Goal: Task Accomplishment & Management: Complete application form

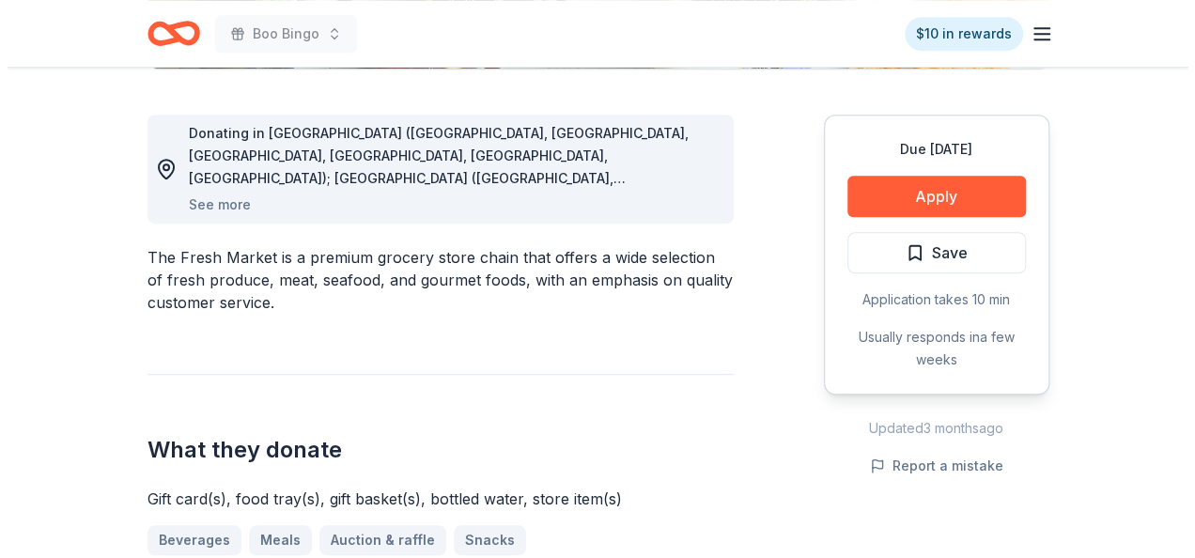
scroll to position [512, 0]
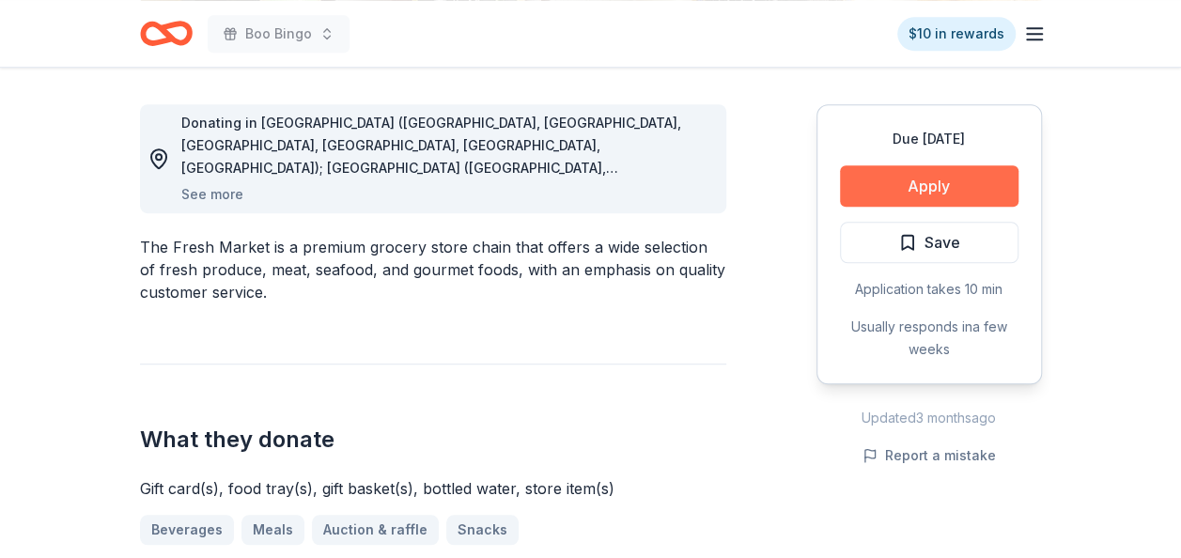
click at [921, 174] on button "Apply" at bounding box center [929, 185] width 179 height 41
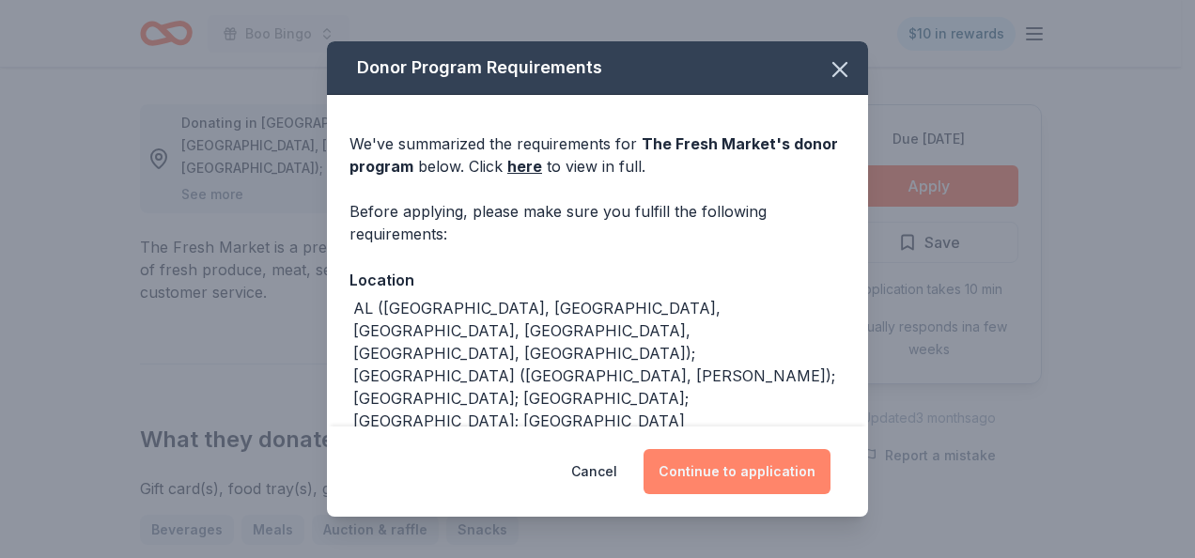
click at [786, 475] on button "Continue to application" at bounding box center [737, 471] width 187 height 45
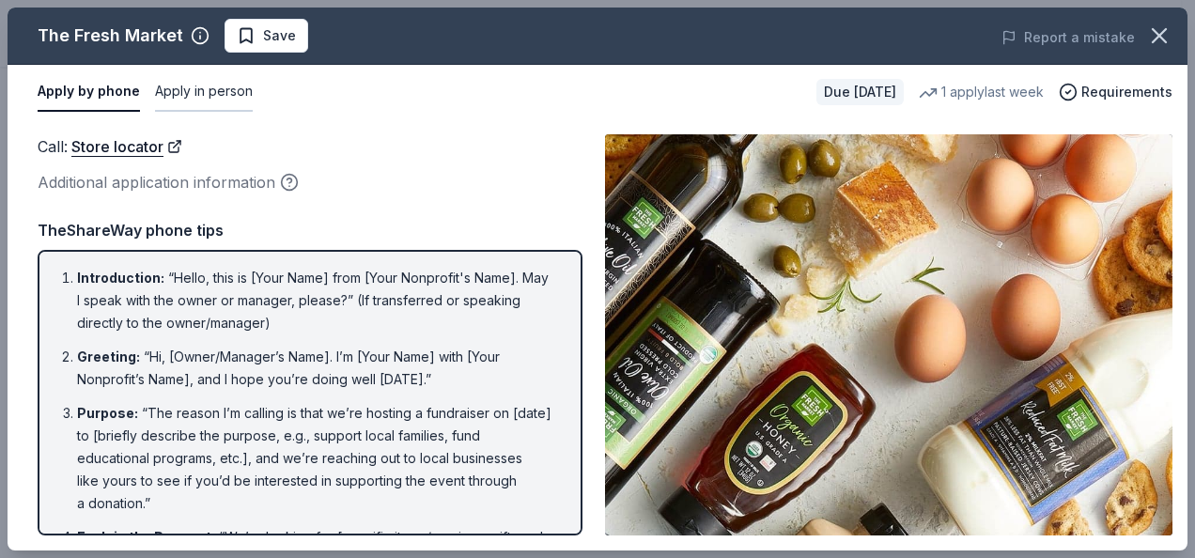
click at [222, 86] on button "Apply in person" at bounding box center [204, 91] width 98 height 39
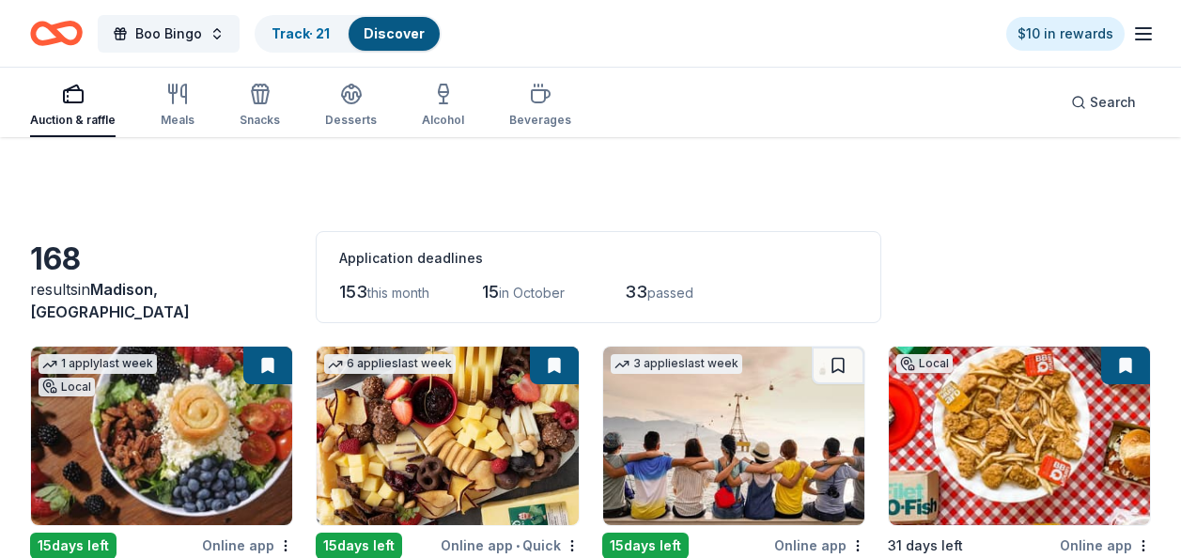
scroll to position [4798, 0]
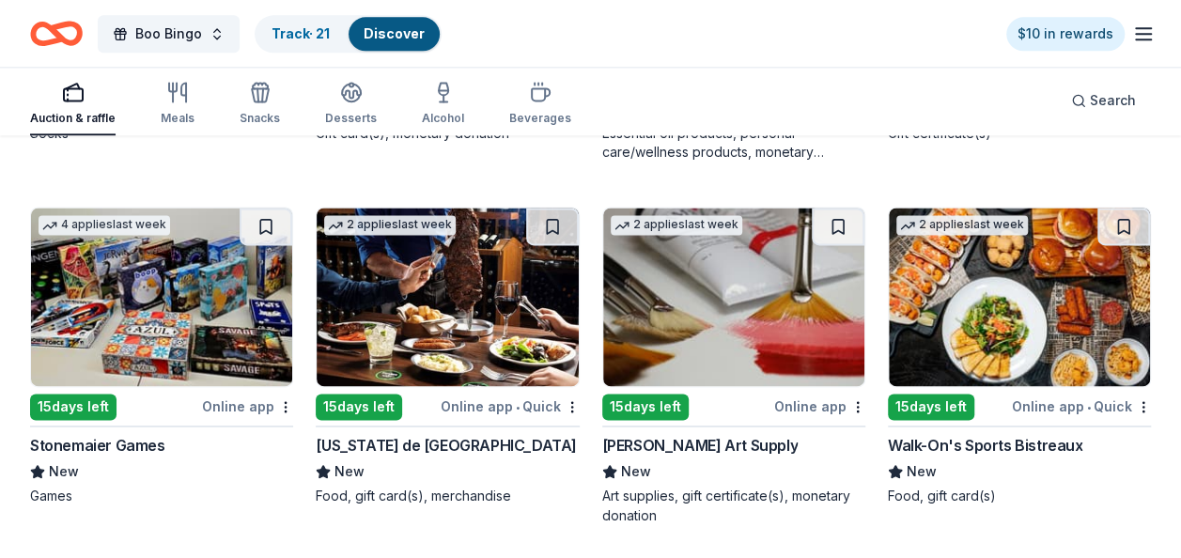
drag, startPoint x: 0, startPoint y: 0, endPoint x: 939, endPoint y: 312, distance: 989.2
click at [939, 312] on img at bounding box center [1019, 297] width 261 height 179
click at [1129, 218] on button at bounding box center [1124, 227] width 53 height 38
click at [404, 29] on link "Discover" at bounding box center [396, 33] width 61 height 16
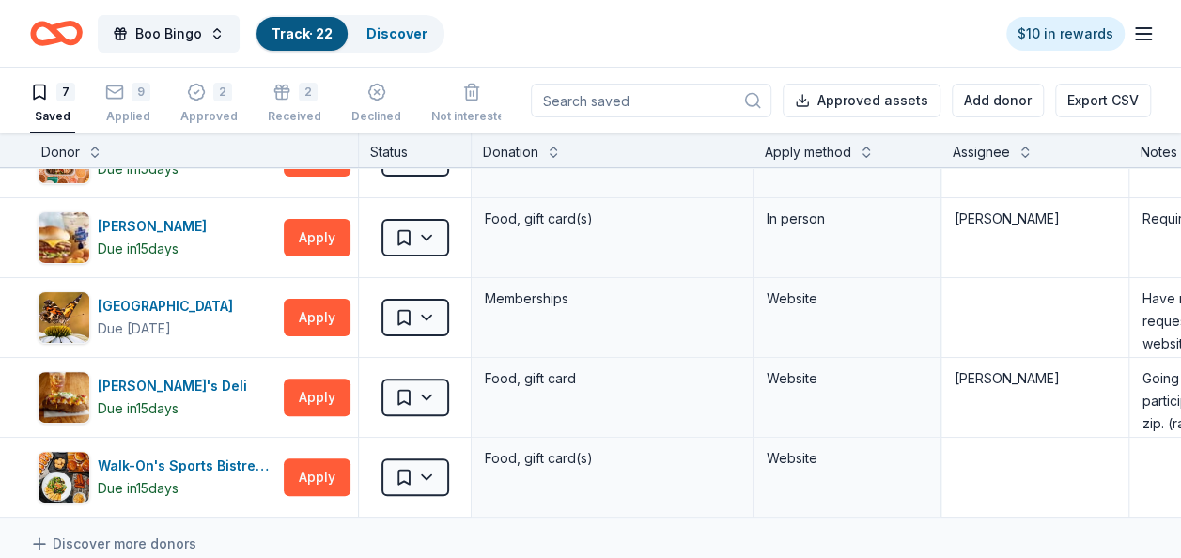
scroll to position [250, 0]
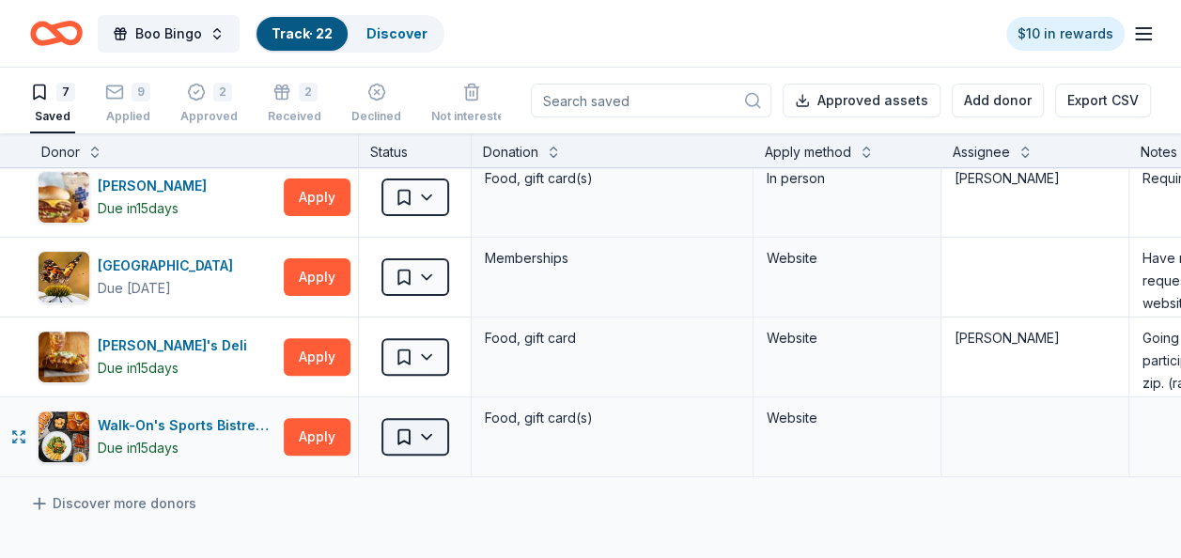
click at [412, 425] on html "Boo Bingo Track · 22 Discover $10 in rewards 7 Saved 9 Applied 2 Approved 2 Rec…" at bounding box center [590, 279] width 1181 height 558
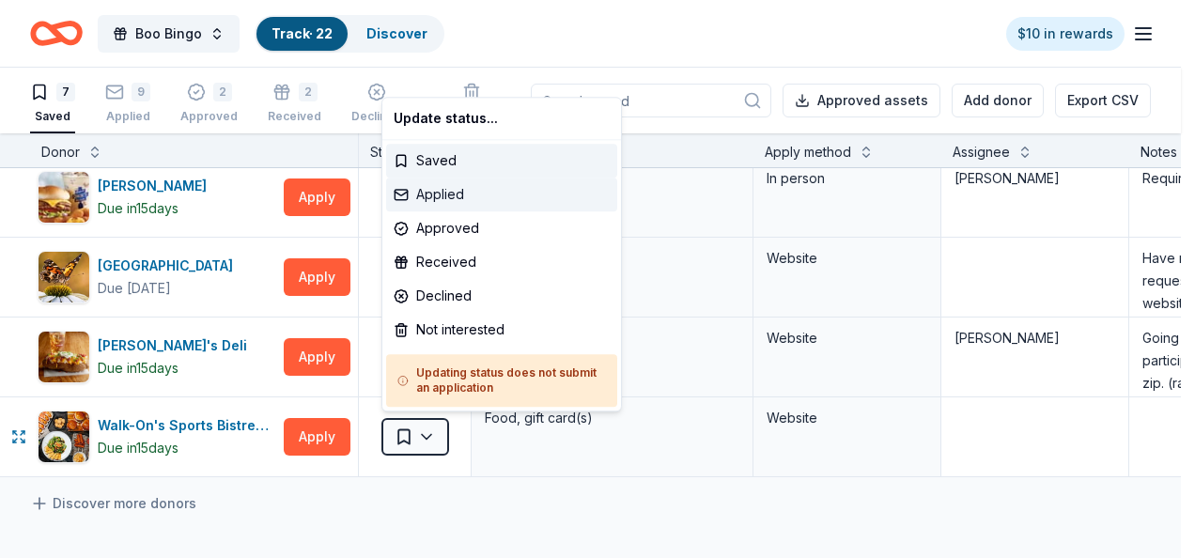
click at [414, 196] on div "Applied" at bounding box center [501, 195] width 231 height 34
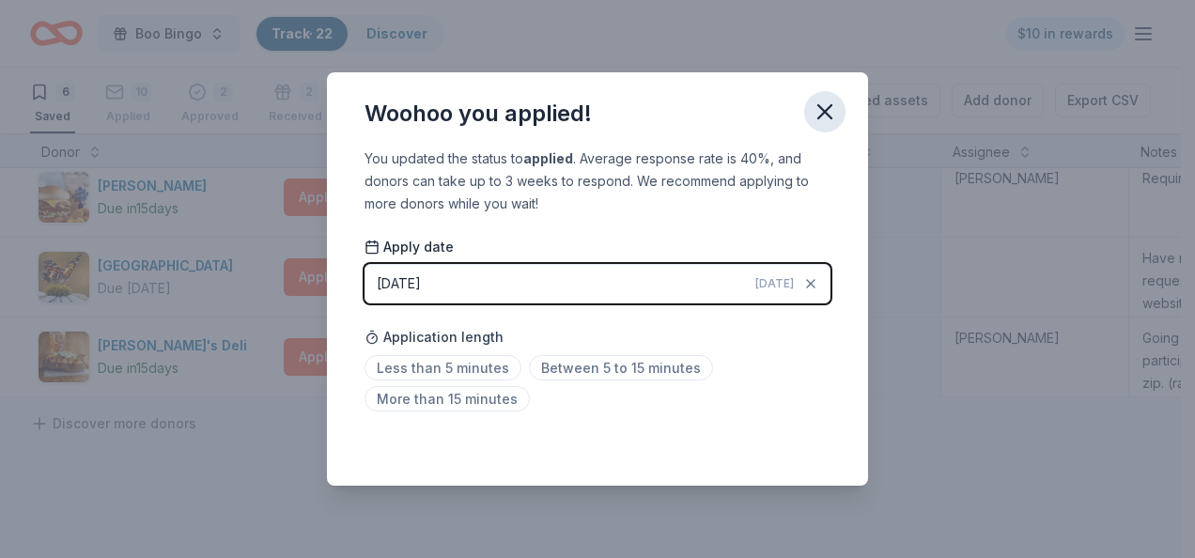
click at [814, 105] on icon "button" at bounding box center [825, 112] width 26 height 26
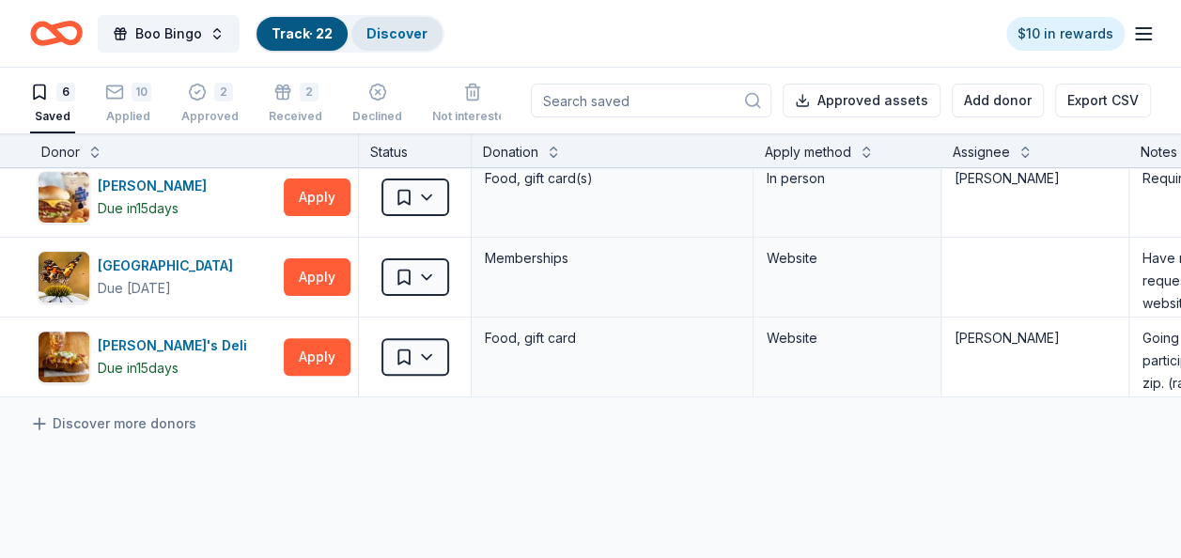
click at [401, 19] on div "Discover" at bounding box center [396, 34] width 91 height 34
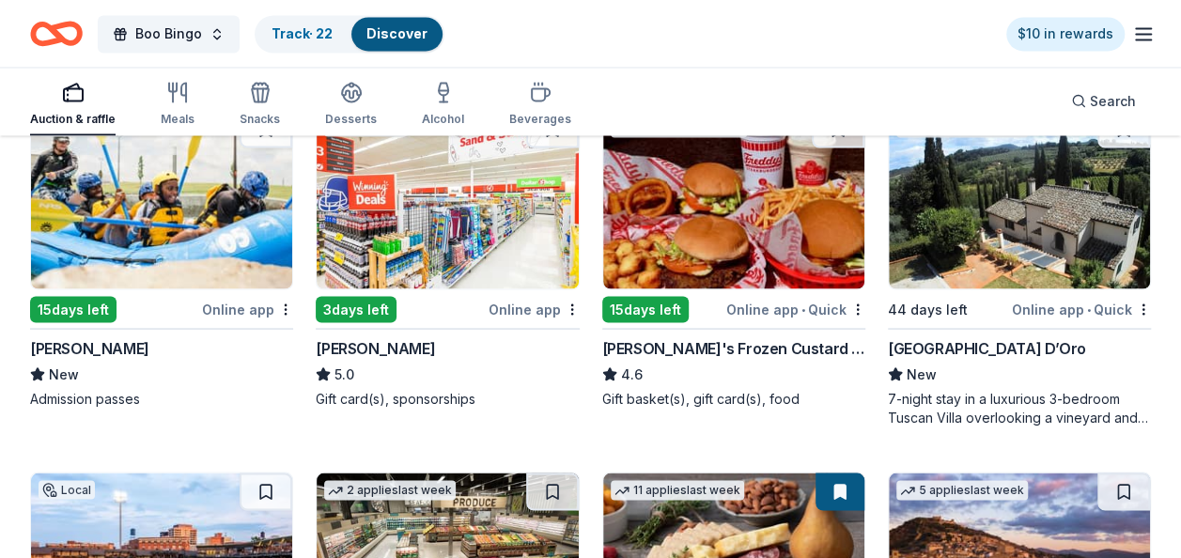
scroll to position [1697, 0]
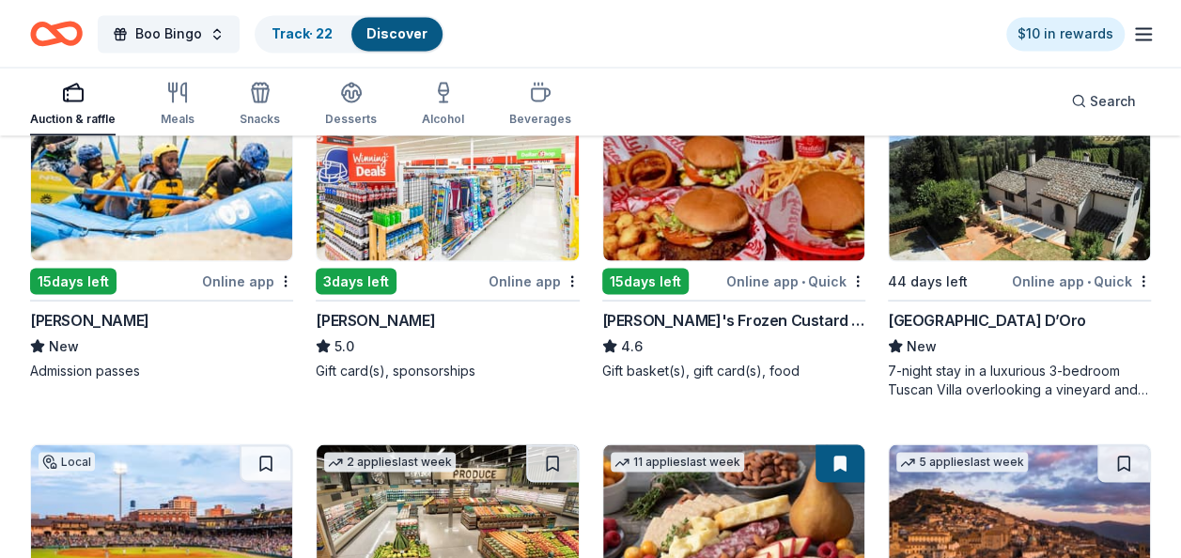
click at [505, 186] on img at bounding box center [447, 171] width 261 height 179
